Goal: Information Seeking & Learning: Learn about a topic

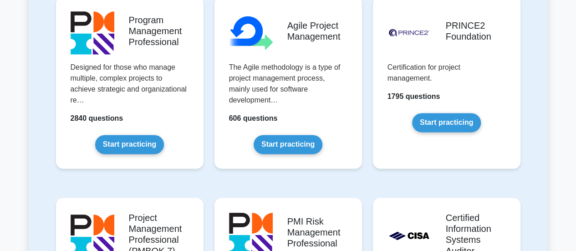
scroll to position [595, 0]
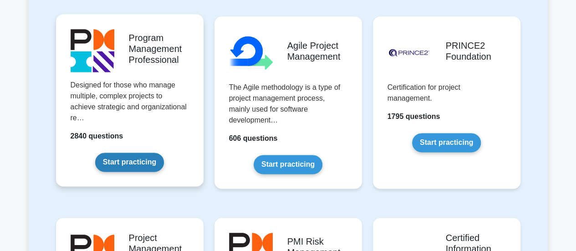
click at [97, 153] on link "Start practicing" at bounding box center [129, 162] width 69 height 19
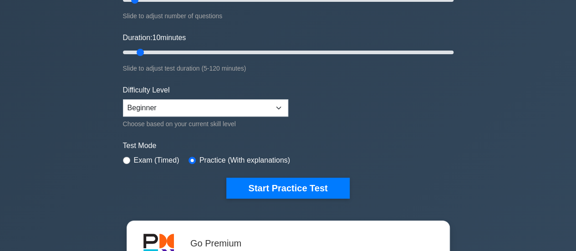
scroll to position [144, 0]
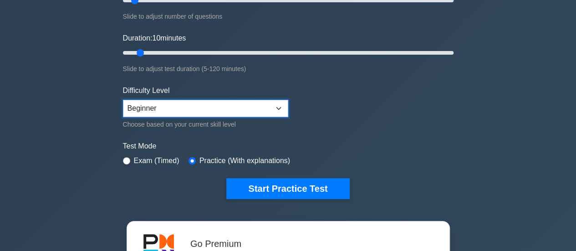
click at [280, 109] on select "Beginner Intermediate Expert" at bounding box center [205, 108] width 165 height 17
select select "expert"
click at [123, 100] on select "Beginner Intermediate Expert" at bounding box center [205, 108] width 165 height 17
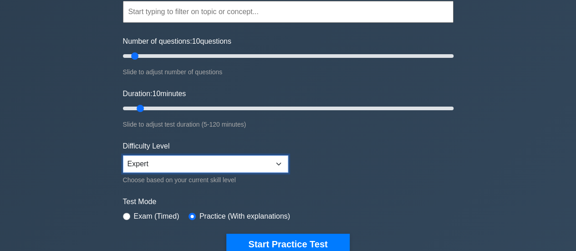
scroll to position [79, 0]
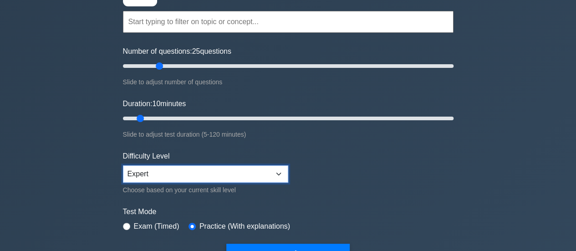
type input "30"
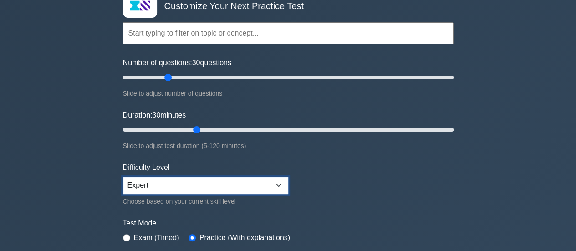
scroll to position [60, 0]
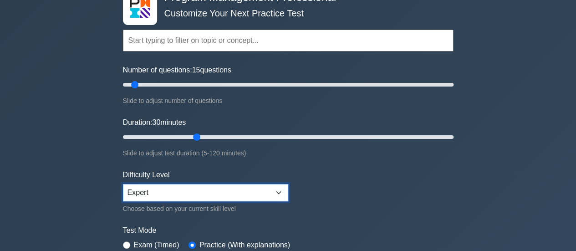
type input "5"
type input "15"
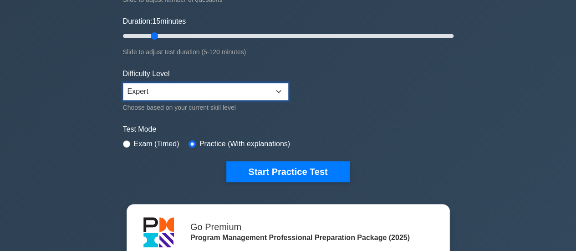
scroll to position [163, 0]
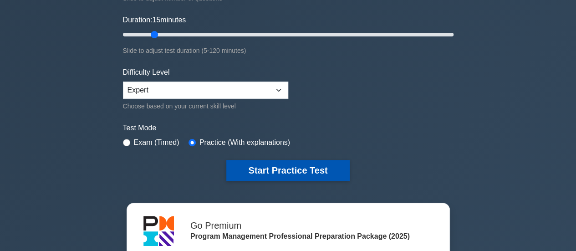
click at [306, 166] on button "Start Practice Test" at bounding box center [287, 170] width 123 height 21
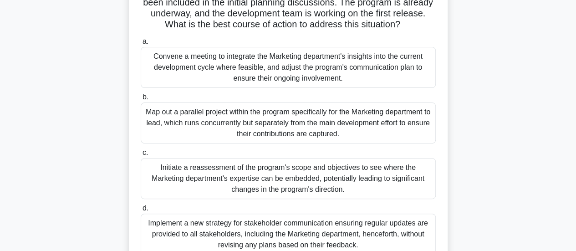
scroll to position [101, 0]
click at [335, 77] on div "Convene a meeting to integrate the Marketing department's insights into the cur…" at bounding box center [288, 67] width 295 height 41
click at [141, 45] on input "a. Convene a meeting to integrate the Marketing department's insights into the …" at bounding box center [141, 42] width 0 height 6
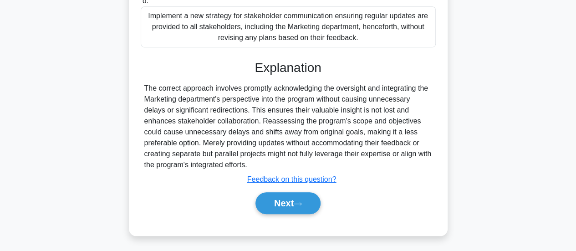
scroll to position [309, 0]
click at [331, 181] on u "Feedback on this question?" at bounding box center [291, 179] width 89 height 8
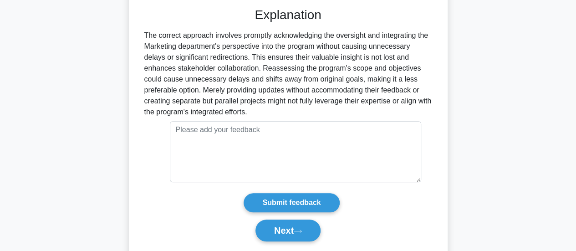
scroll to position [389, 0]
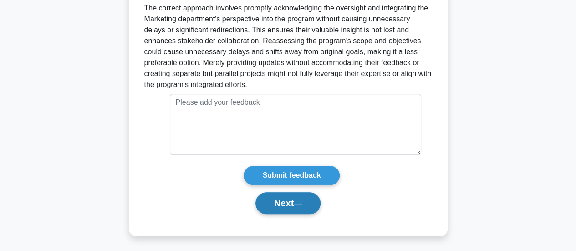
click at [308, 205] on button "Next" at bounding box center [288, 203] width 65 height 22
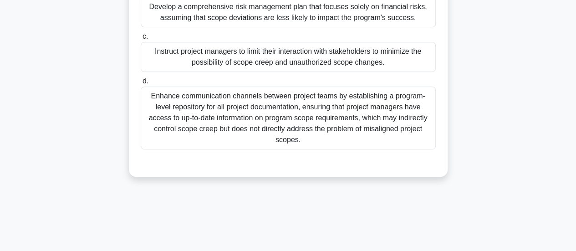
scroll to position [178, 0]
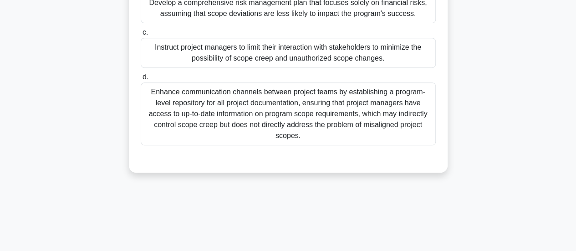
click at [373, 113] on div "Enhance communication channels between project teams by establishing a program-…" at bounding box center [288, 113] width 295 height 63
click at [141, 80] on input "d. Enhance communication channels between project teams by establishing a progr…" at bounding box center [141, 77] width 0 height 6
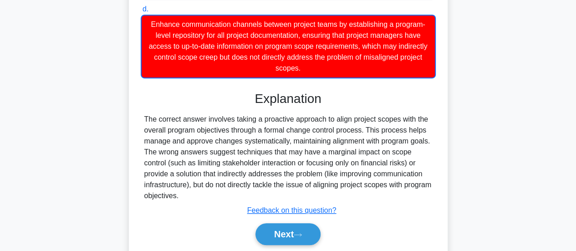
scroll to position [278, 0]
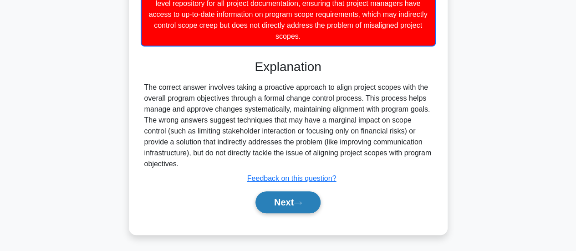
click at [302, 201] on icon at bounding box center [297, 202] width 7 height 3
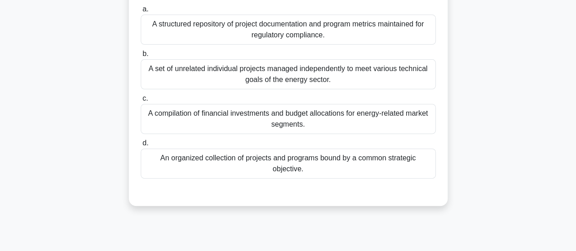
scroll to position [115, 0]
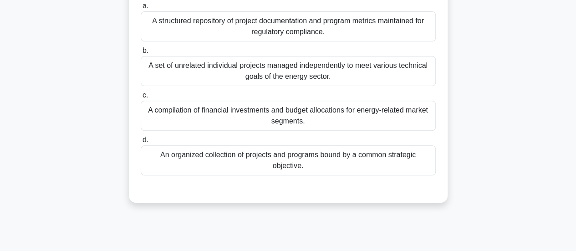
click at [156, 175] on div "An organized collection of projects and programs bound by a common strategic ob…" at bounding box center [288, 160] width 295 height 30
click at [141, 143] on input "d. An organized collection of projects and programs bound by a common strategic…" at bounding box center [141, 140] width 0 height 6
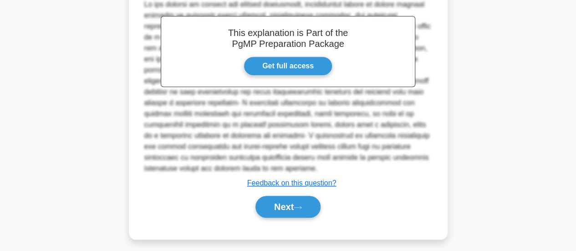
scroll to position [342, 0]
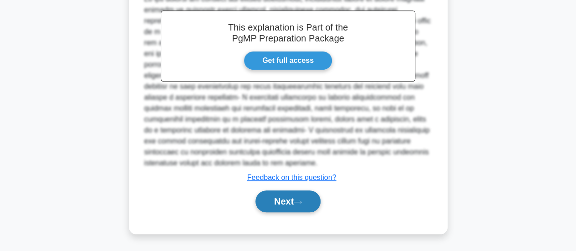
click at [281, 203] on button "Next" at bounding box center [288, 201] width 65 height 22
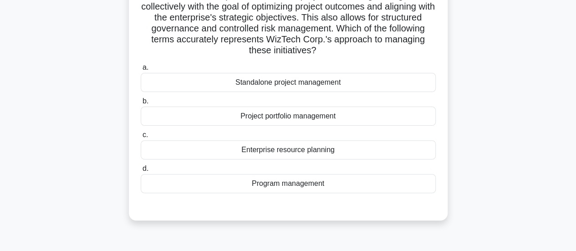
scroll to position [78, 0]
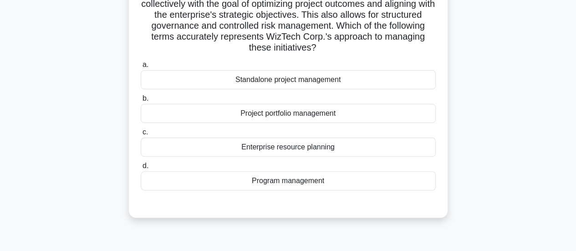
click at [311, 186] on div "Program management" at bounding box center [288, 180] width 295 height 19
click at [141, 169] on input "d. Program management" at bounding box center [141, 166] width 0 height 6
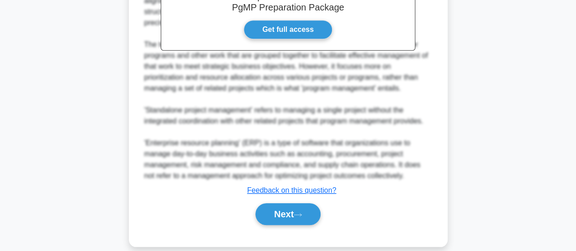
scroll to position [353, 0]
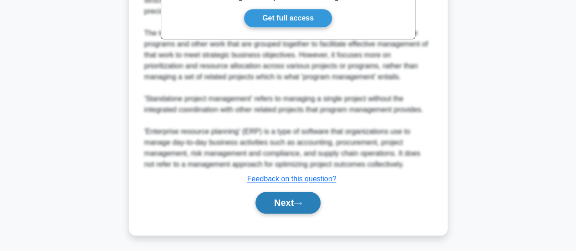
click at [307, 204] on button "Next" at bounding box center [288, 203] width 65 height 22
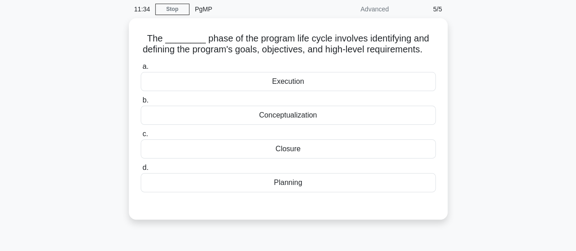
scroll to position [36, 0]
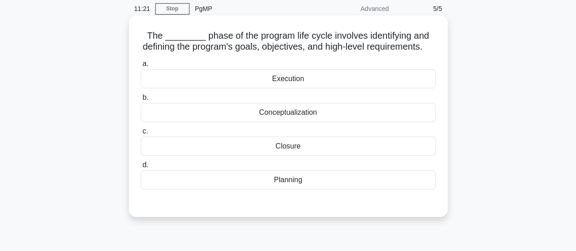
click at [302, 189] on div "Planning" at bounding box center [288, 179] width 295 height 19
click at [141, 168] on input "d. Planning" at bounding box center [141, 165] width 0 height 6
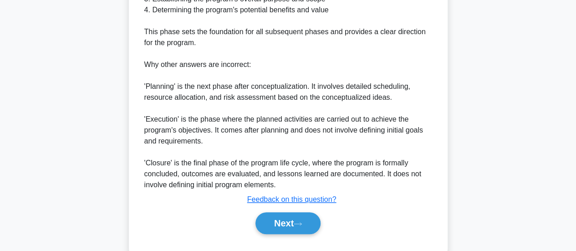
scroll to position [387, 0]
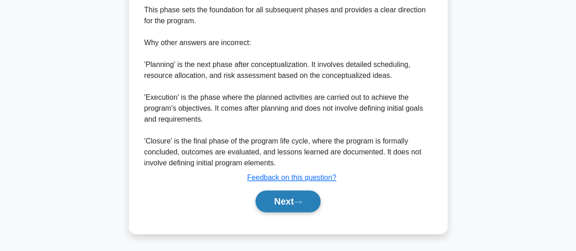
click at [302, 205] on icon at bounding box center [298, 202] width 8 height 5
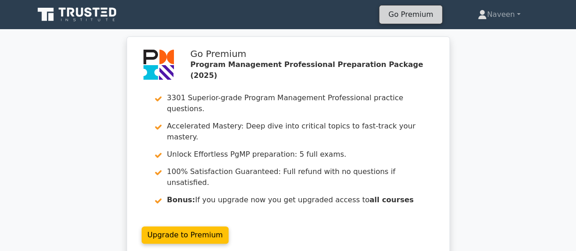
click at [417, 15] on link "Go Premium" at bounding box center [411, 14] width 56 height 12
click at [66, 13] on icon at bounding box center [77, 14] width 87 height 17
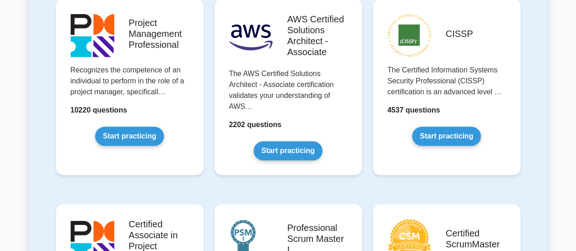
scroll to position [214, 0]
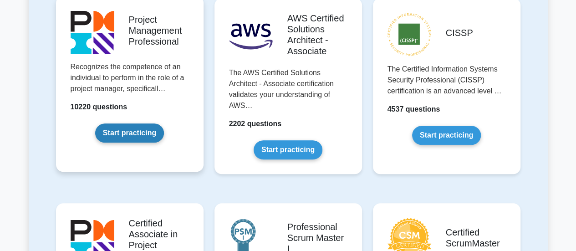
click at [112, 135] on link "Start practicing" at bounding box center [129, 132] width 69 height 19
click at [142, 135] on link "Start practicing" at bounding box center [129, 132] width 69 height 19
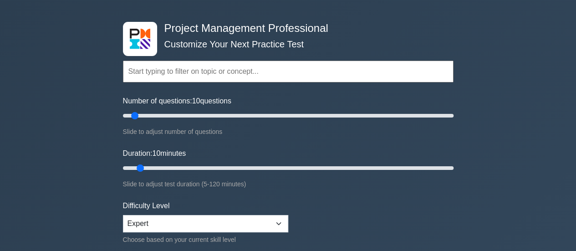
scroll to position [29, 0]
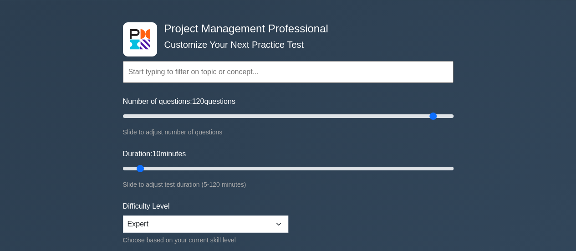
type input "200"
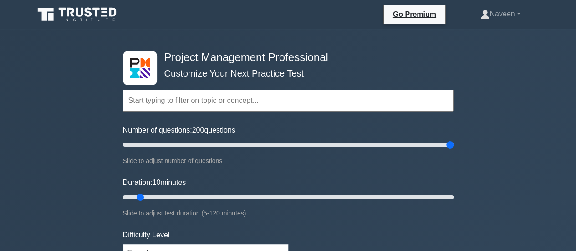
type input "200"
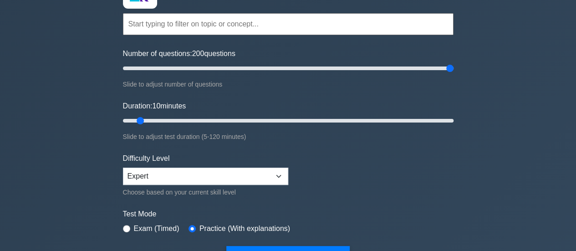
scroll to position [85, 0]
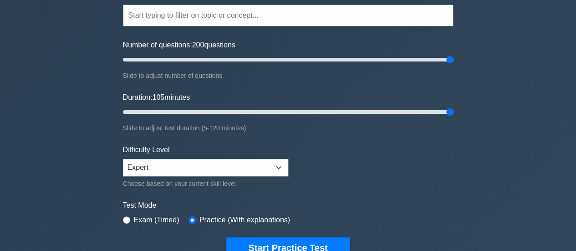
type input "120"
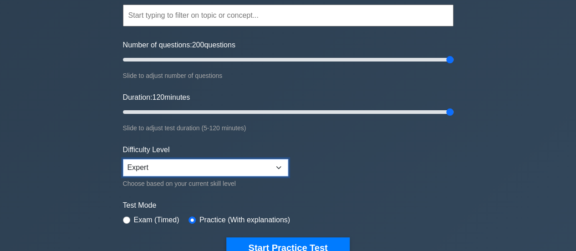
click at [138, 171] on select "Beginner Intermediate Expert" at bounding box center [205, 167] width 165 height 17
select select "beginner"
click at [123, 159] on select "Beginner Intermediate Expert" at bounding box center [205, 167] width 165 height 17
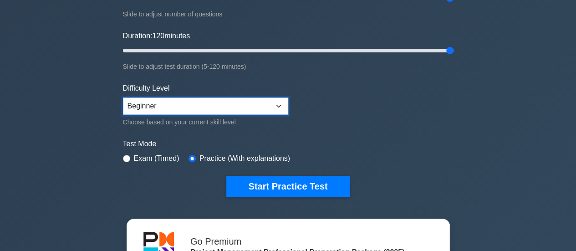
scroll to position [147, 0]
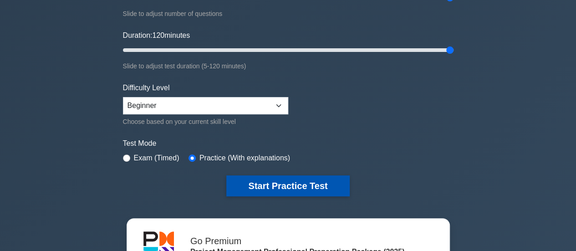
click at [256, 187] on button "Start Practice Test" at bounding box center [287, 185] width 123 height 21
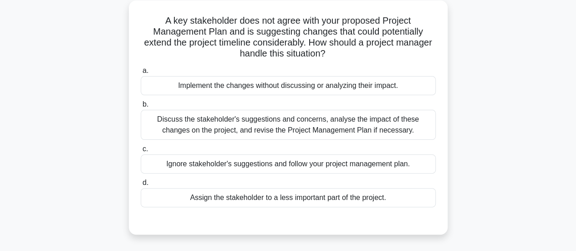
scroll to position [57, 0]
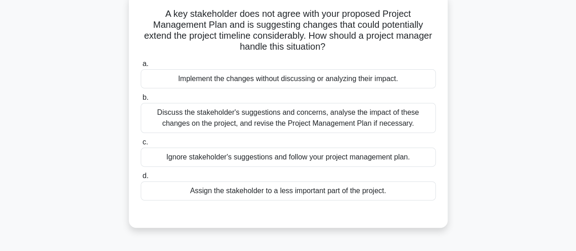
click at [164, 123] on div "Discuss the stakeholder's suggestions and concerns, analyse the impact of these…" at bounding box center [288, 118] width 295 height 30
click at [141, 101] on input "b. Discuss the stakeholder's suggestions and concerns, analyse the impact of th…" at bounding box center [141, 98] width 0 height 6
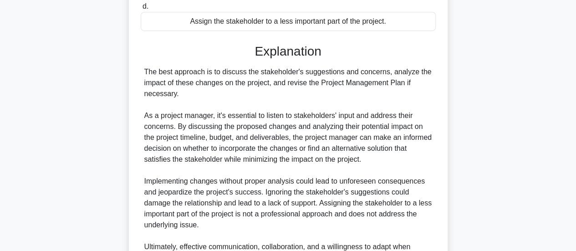
scroll to position [320, 0]
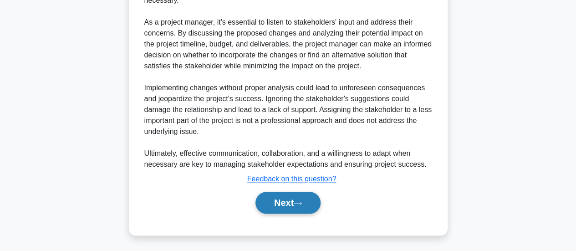
click at [280, 207] on button "Next" at bounding box center [288, 203] width 65 height 22
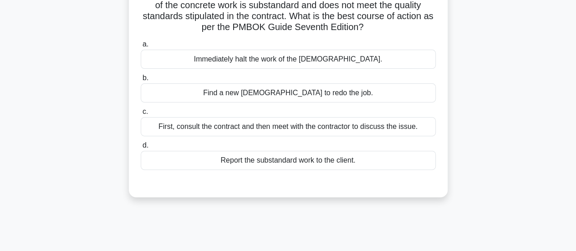
scroll to position [102, 0]
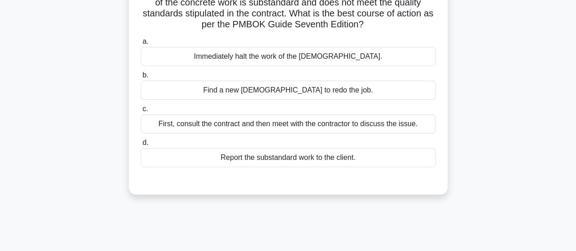
click at [389, 121] on div "First, consult the contract and then meet with the contractor to discuss the is…" at bounding box center [288, 123] width 295 height 19
click at [141, 112] on input "c. First, consult the contract and then meet with the contractor to discuss the…" at bounding box center [141, 109] width 0 height 6
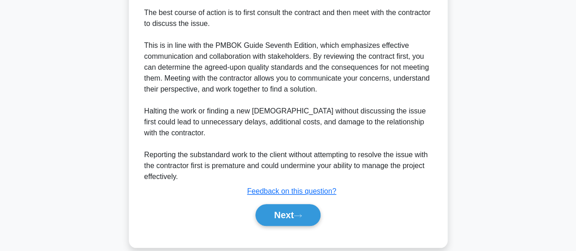
scroll to position [309, 0]
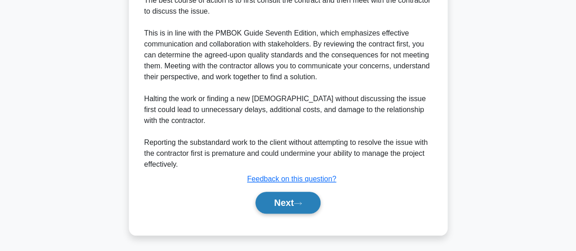
click at [300, 204] on icon at bounding box center [298, 203] width 8 height 5
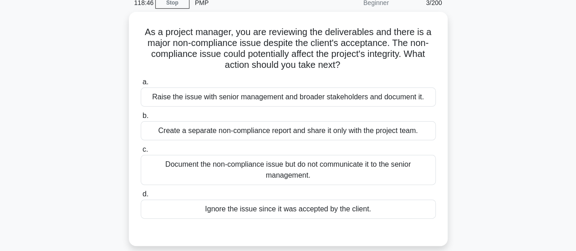
scroll to position [42, 0]
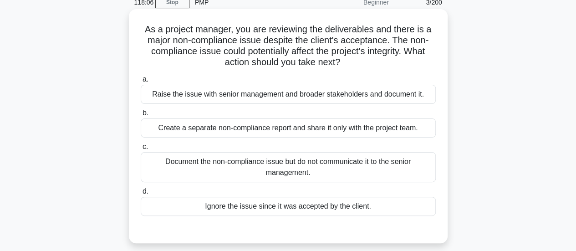
click at [177, 98] on div "Raise the issue with senior management and broader stakeholders and document it." at bounding box center [288, 94] width 295 height 19
click at [141, 82] on input "a. Raise the issue with senior management and broader stakeholders and document…" at bounding box center [141, 80] width 0 height 6
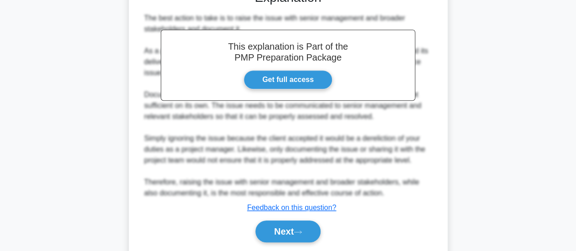
scroll to position [309, 0]
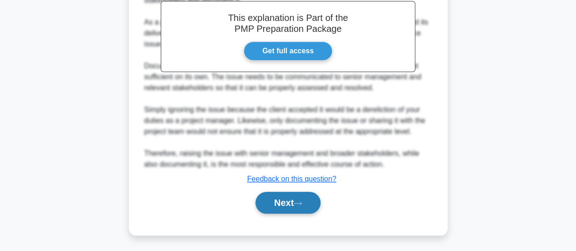
click at [272, 205] on button "Next" at bounding box center [288, 203] width 65 height 22
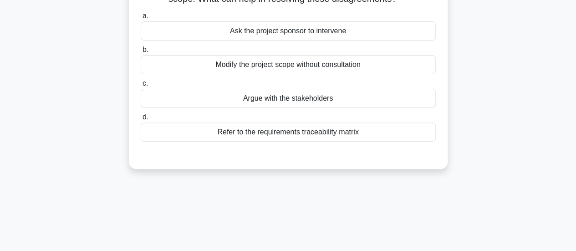
scroll to position [98, 0]
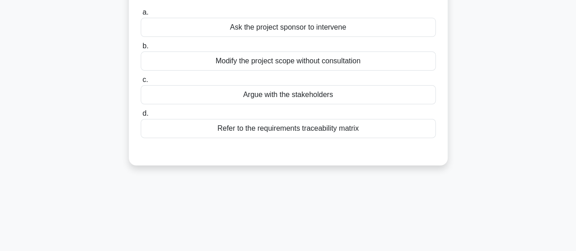
click at [230, 133] on div "Refer to the requirements traceability matrix" at bounding box center [288, 128] width 295 height 19
click at [141, 117] on input "d. Refer to the requirements traceability matrix" at bounding box center [141, 114] width 0 height 6
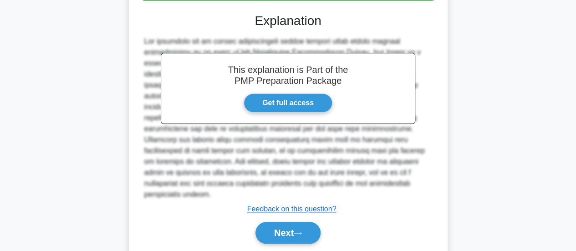
scroll to position [244, 0]
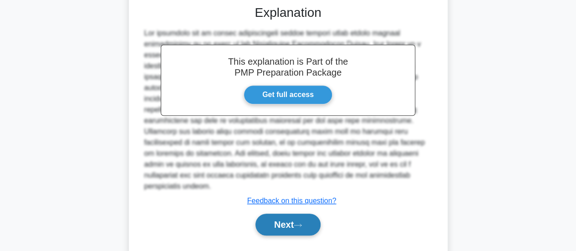
click at [274, 215] on button "Next" at bounding box center [288, 225] width 65 height 22
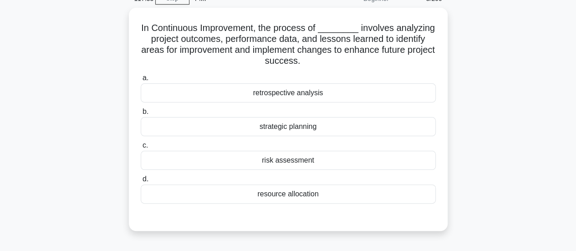
scroll to position [45, 0]
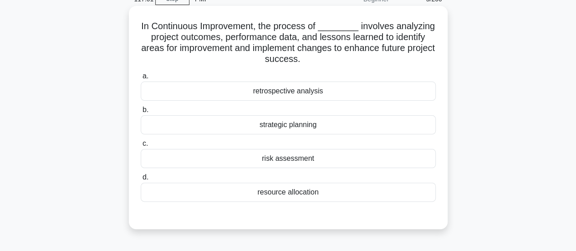
click at [242, 161] on div "risk assessment" at bounding box center [288, 158] width 295 height 19
click at [141, 147] on input "c. risk assessment" at bounding box center [141, 144] width 0 height 6
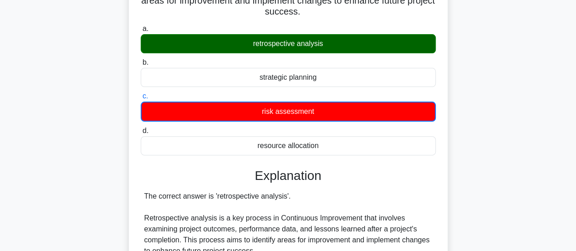
scroll to position [81, 0]
